Goal: Communication & Community: Answer question/provide support

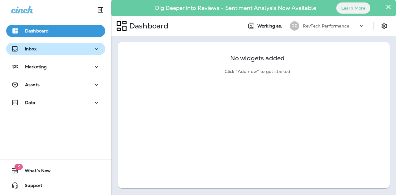
click at [43, 47] on div "Inbox" at bounding box center [55, 49] width 89 height 8
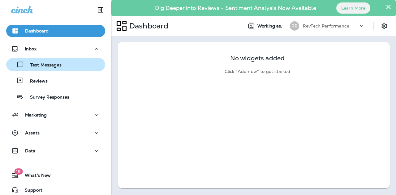
click at [46, 67] on p "Text Messages" at bounding box center [42, 66] width 37 height 6
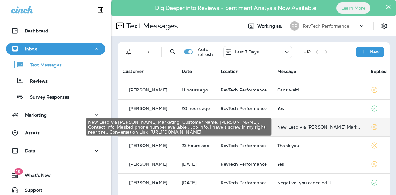
click at [294, 127] on div "New Lead via [PERSON_NAME] Marketing, Customer Name: [PERSON_NAME], Contact inf…" at bounding box center [319, 127] width 84 height 5
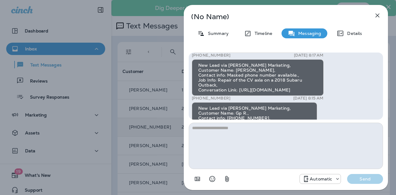
scroll to position [-93, 0]
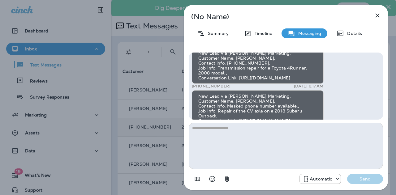
drag, startPoint x: 342, startPoint y: 110, endPoint x: 196, endPoint y: 114, distance: 145.5
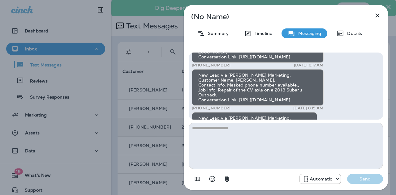
scroll to position [-62, 0]
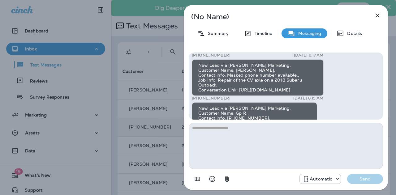
click at [272, 73] on div "New Lead via [PERSON_NAME] Marketing, Customer Name: [PERSON_NAME], Contact inf…" at bounding box center [258, 77] width 132 height 37
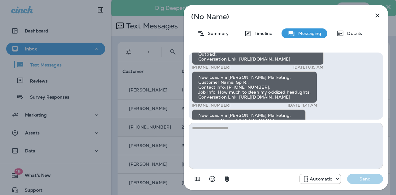
click at [378, 15] on icon "button" at bounding box center [377, 15] width 7 height 7
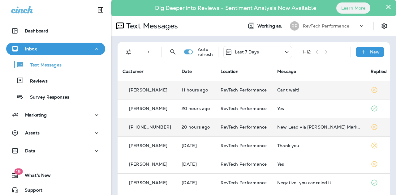
click at [313, 90] on div "Cant wait!" at bounding box center [319, 90] width 84 height 5
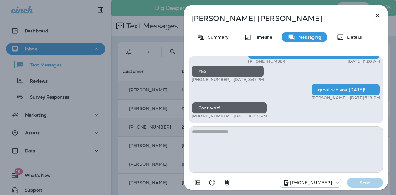
click at [378, 17] on icon "button" at bounding box center [377, 15] width 7 height 7
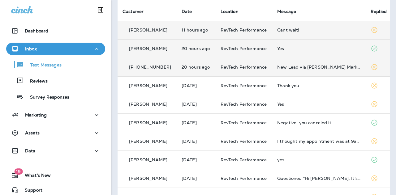
scroll to position [62, 0]
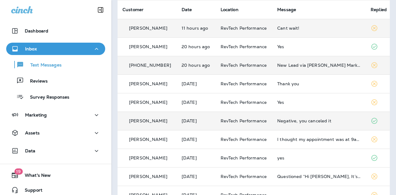
click at [294, 121] on div "Negative, you canceled it" at bounding box center [319, 121] width 84 height 5
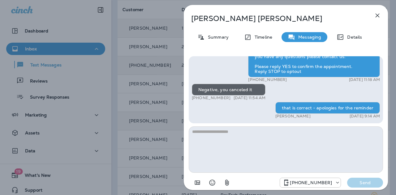
click at [378, 16] on icon "button" at bounding box center [377, 15] width 7 height 7
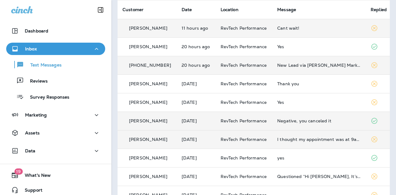
click at [289, 138] on div "I thought my appointment was at 9am ?" at bounding box center [319, 139] width 84 height 5
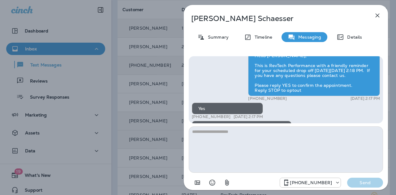
scroll to position [-28, 0]
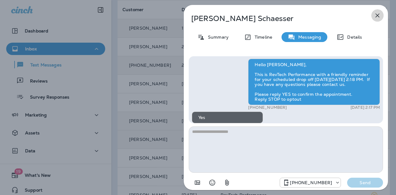
click at [377, 17] on icon "button" at bounding box center [377, 15] width 7 height 7
